Goal: Find specific page/section: Find specific page/section

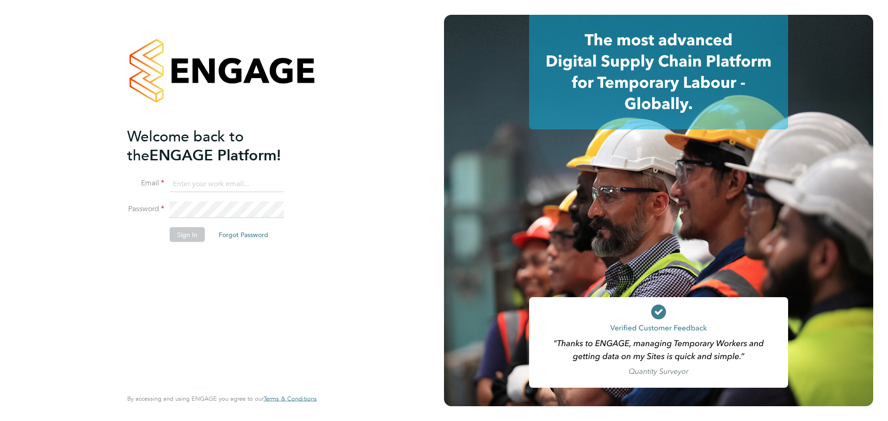
click at [193, 179] on input at bounding box center [227, 184] width 114 height 17
type input "kristian.booth@buildrec.com"
click at [186, 235] on button "Sign In" at bounding box center [187, 235] width 35 height 15
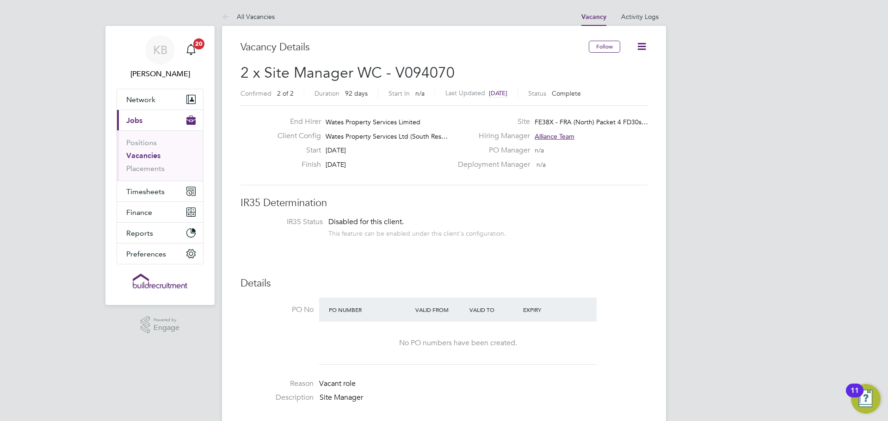
click at [143, 157] on link "Vacancies" at bounding box center [143, 155] width 34 height 9
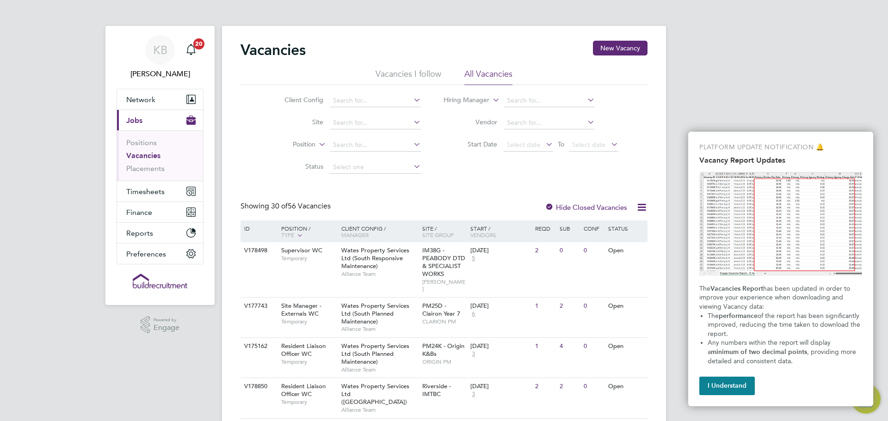
click at [397, 74] on li "Vacancies I follow" at bounding box center [409, 76] width 66 height 17
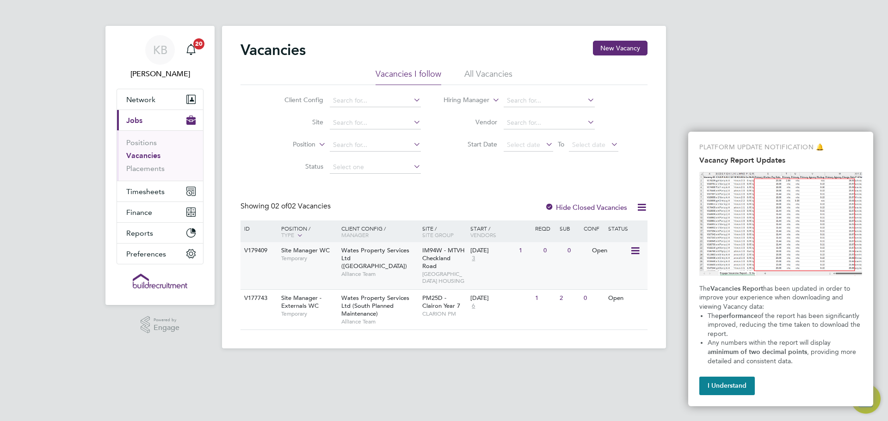
click at [298, 255] on span "Temporary" at bounding box center [309, 258] width 56 height 7
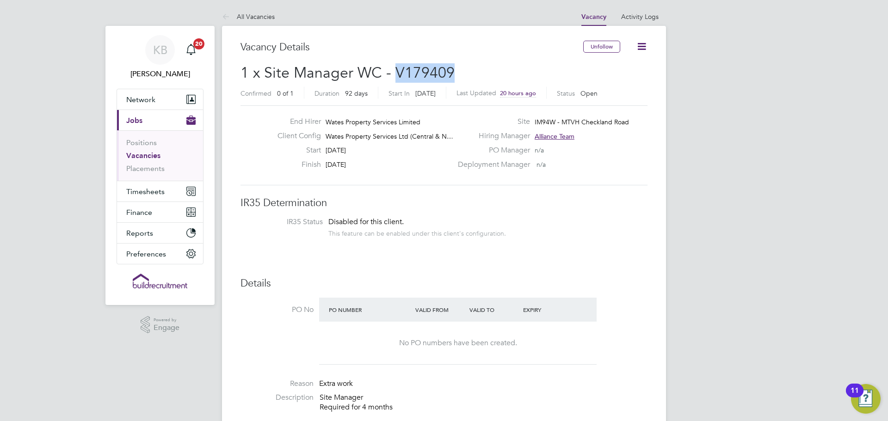
drag, startPoint x: 453, startPoint y: 71, endPoint x: 396, endPoint y: 71, distance: 57.4
click at [396, 71] on h2 "1 x Site Manager WC - V179409 Confirmed 0 of 1 Duration 92 days Start In in 13 …" at bounding box center [444, 82] width 407 height 39
copy span "V179409"
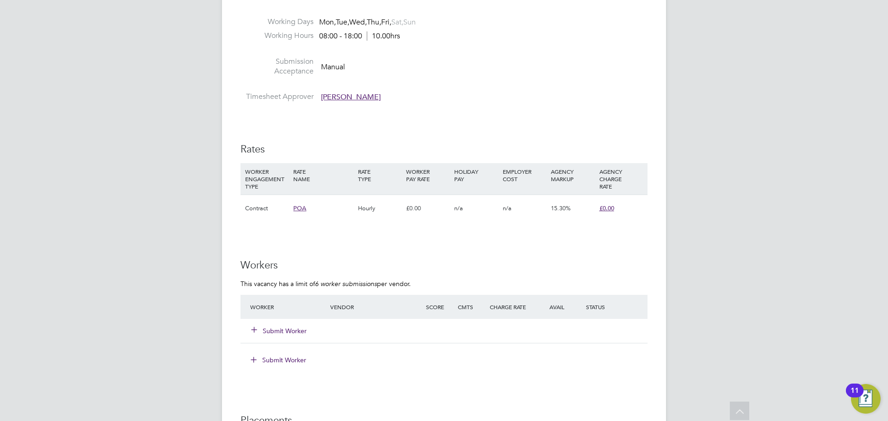
scroll to position [555, 0]
